Goal: Transaction & Acquisition: Subscribe to service/newsletter

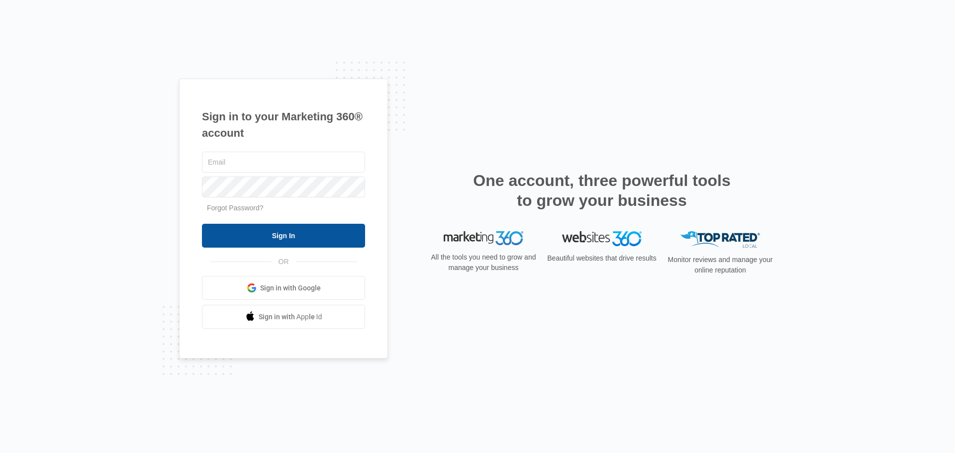
type input "pacerco@aol.com"
click at [281, 236] on input "Sign In" at bounding box center [283, 236] width 163 height 24
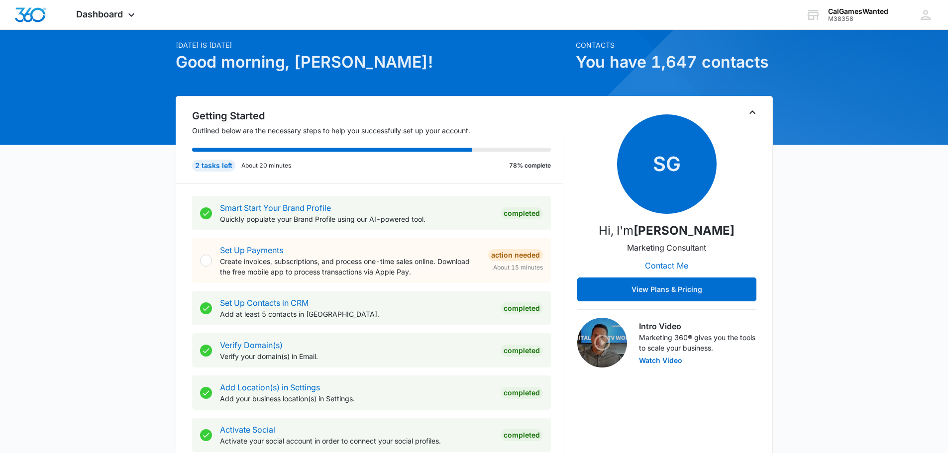
scroll to position [99, 0]
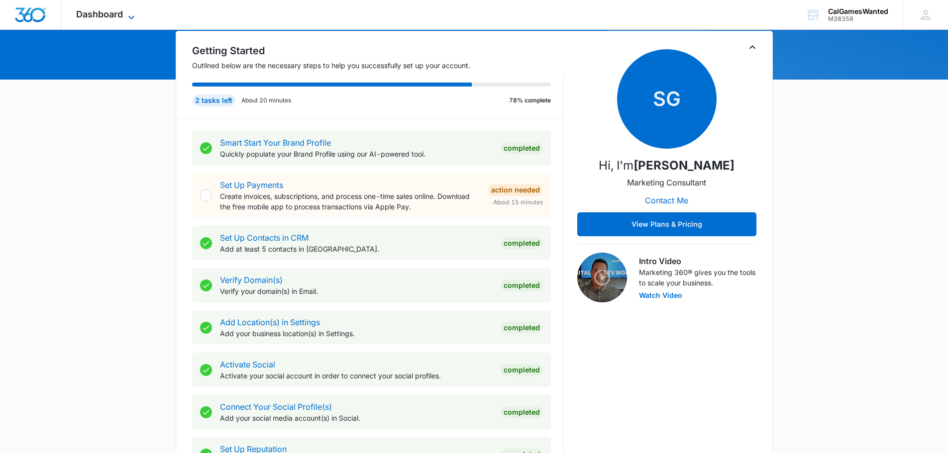
click at [129, 15] on icon at bounding box center [131, 17] width 12 height 12
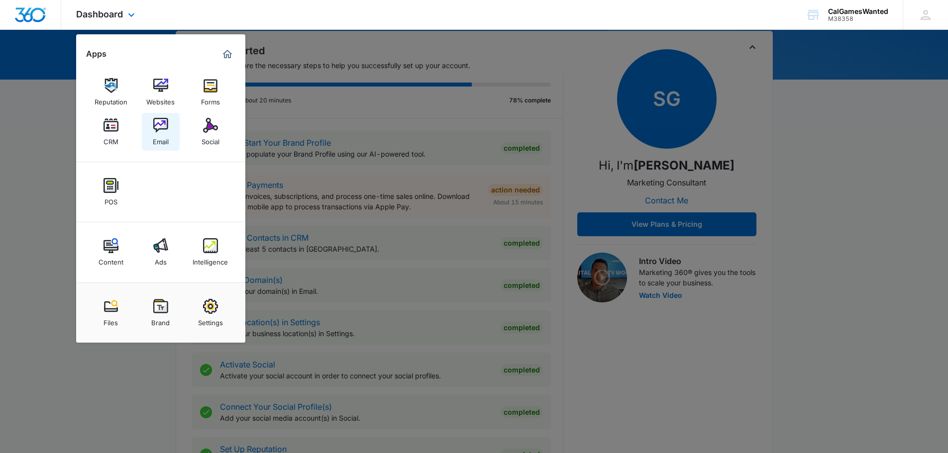
click at [158, 124] on img at bounding box center [160, 125] width 15 height 15
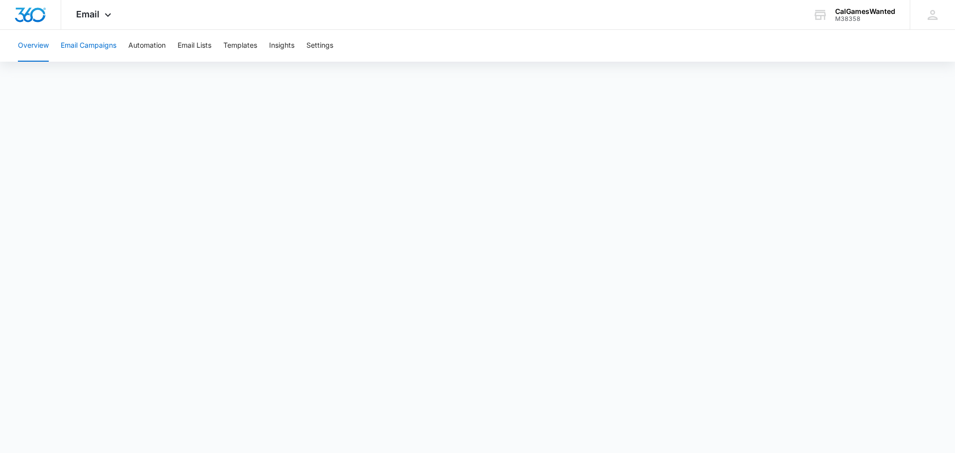
click at [91, 44] on button "Email Campaigns" at bounding box center [89, 46] width 56 height 32
click at [33, 44] on button "Overview" at bounding box center [33, 46] width 31 height 32
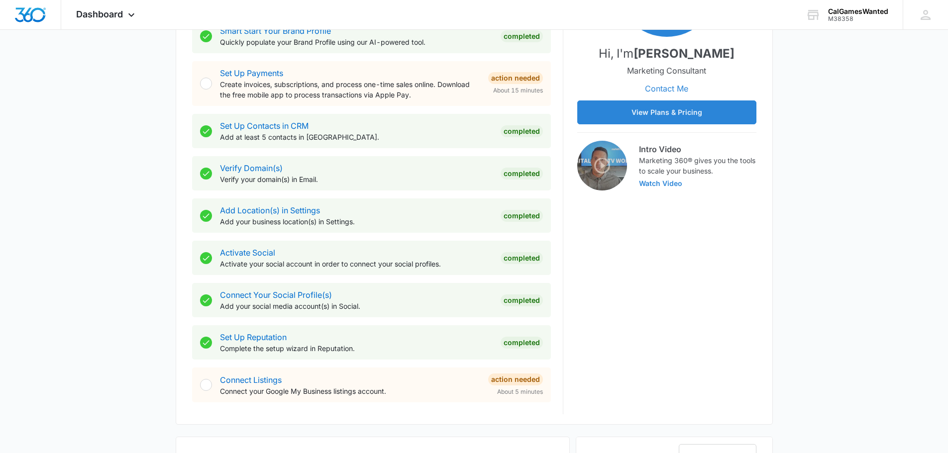
scroll to position [149, 0]
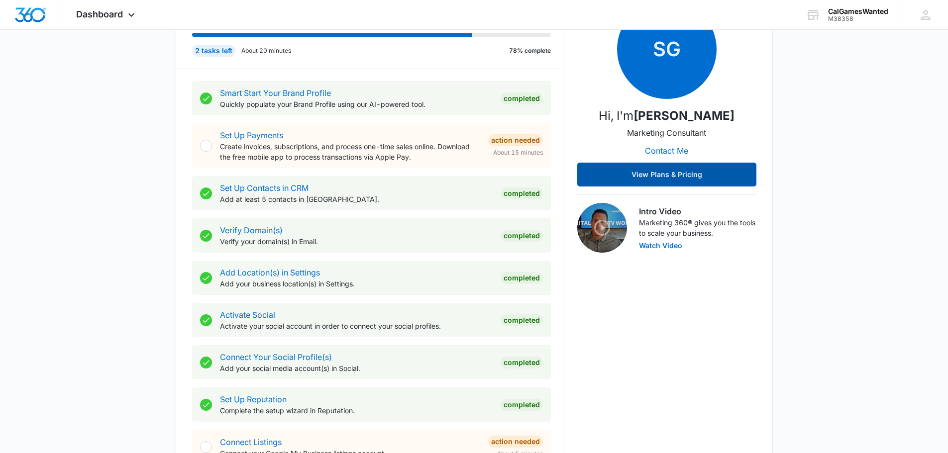
click at [697, 177] on button "View Plans & Pricing" at bounding box center [666, 175] width 179 height 24
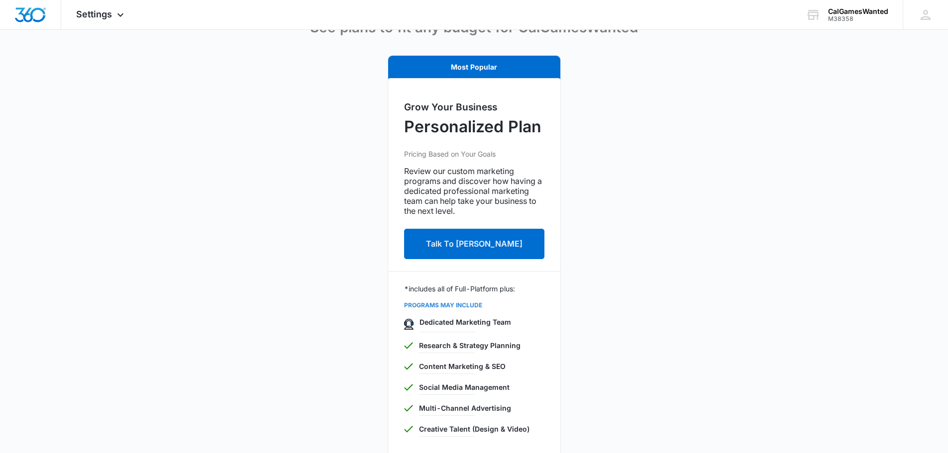
scroll to position [149, 0]
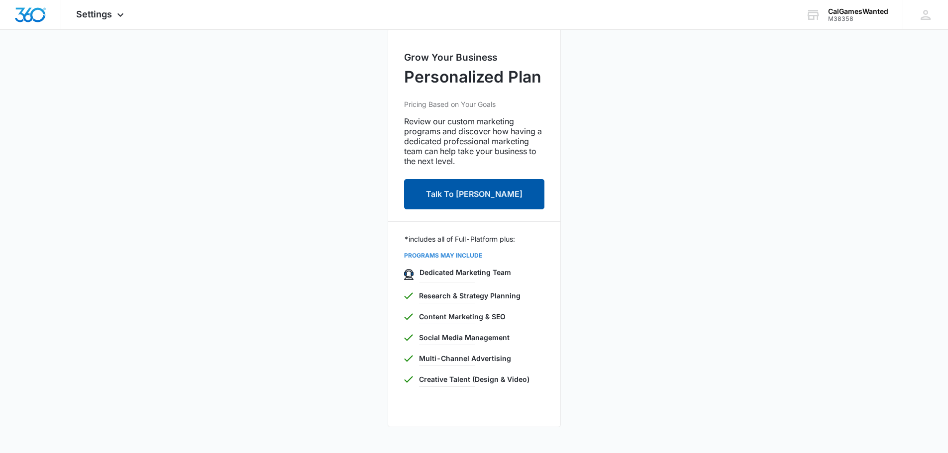
click at [465, 196] on button "Talk To Simon Gulau" at bounding box center [474, 194] width 140 height 30
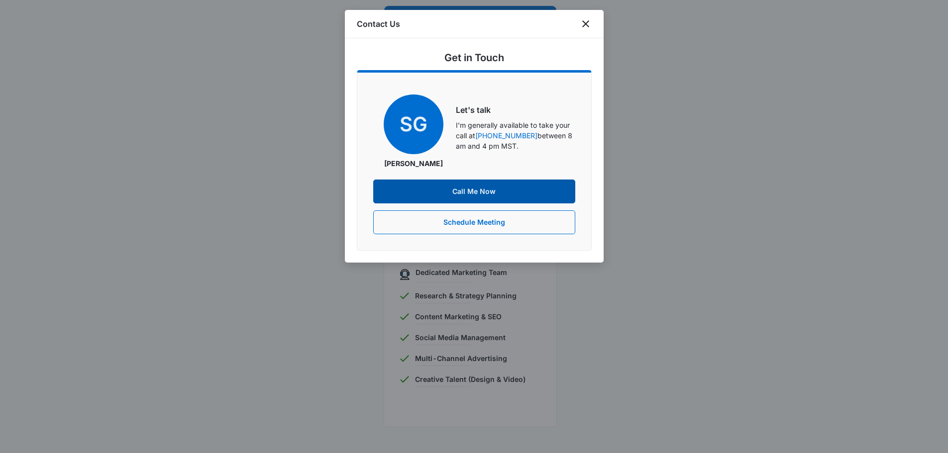
click at [464, 188] on button "Call Me Now" at bounding box center [474, 192] width 202 height 24
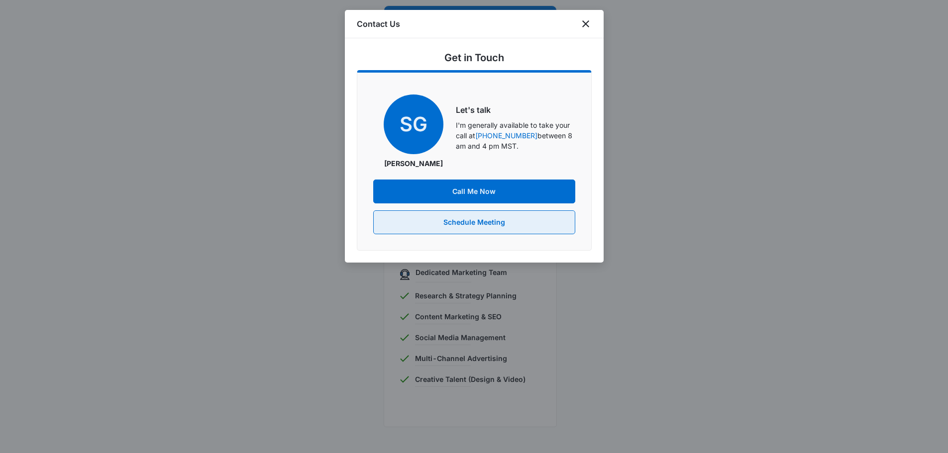
click at [464, 221] on button "Schedule Meeting" at bounding box center [474, 222] width 202 height 24
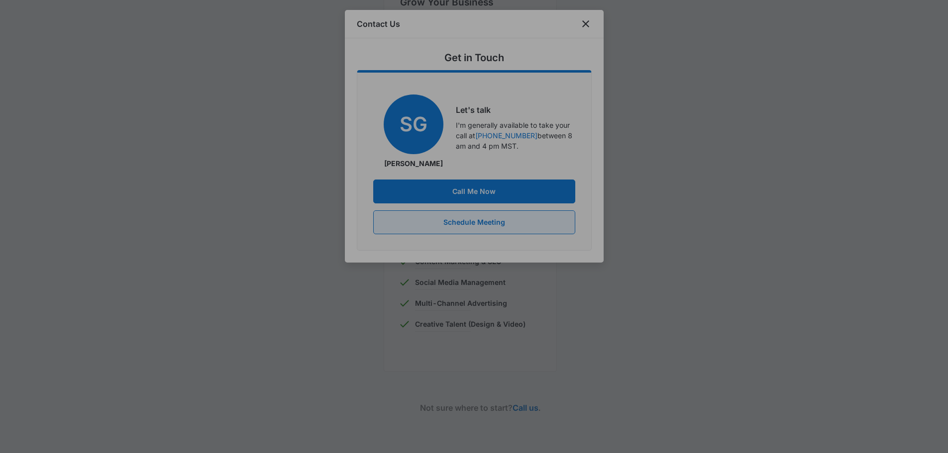
scroll to position [210, 0]
click at [815, 117] on div at bounding box center [474, 226] width 948 height 453
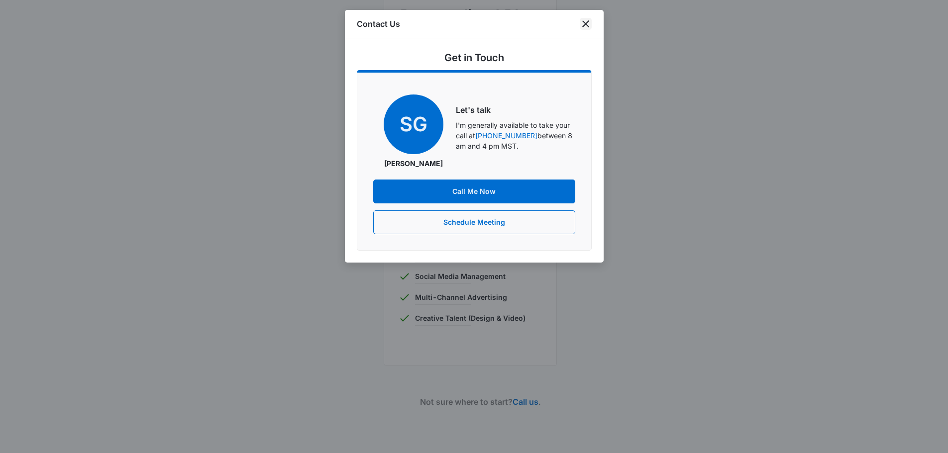
click at [581, 23] on icon "close" at bounding box center [586, 24] width 12 height 12
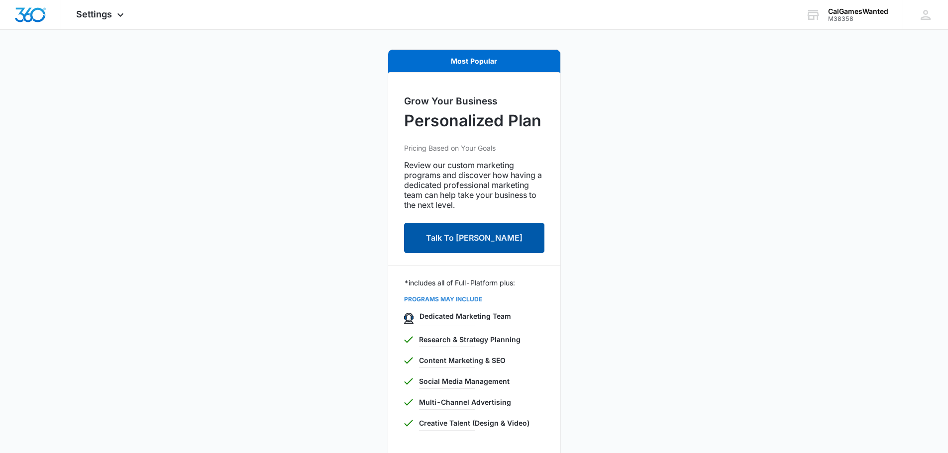
scroll to position [0, 0]
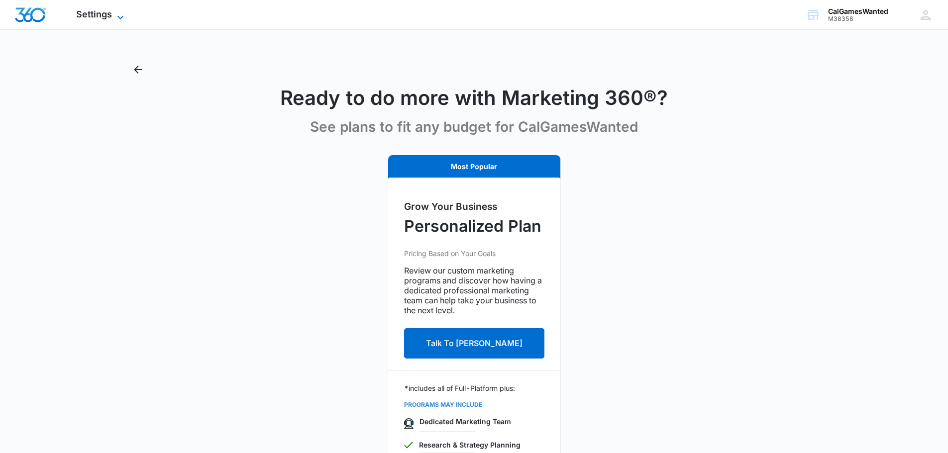
click at [117, 17] on icon at bounding box center [120, 17] width 12 height 12
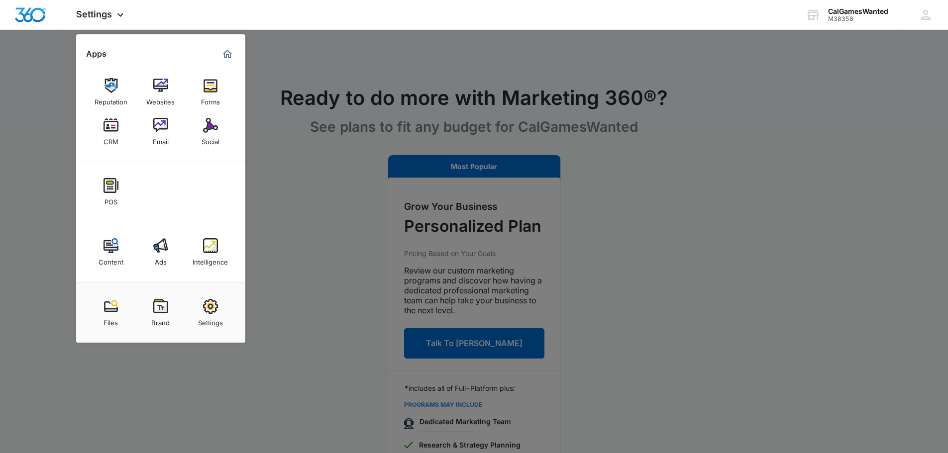
click at [343, 43] on div at bounding box center [474, 226] width 948 height 453
